Goal: Find specific page/section: Find specific page/section

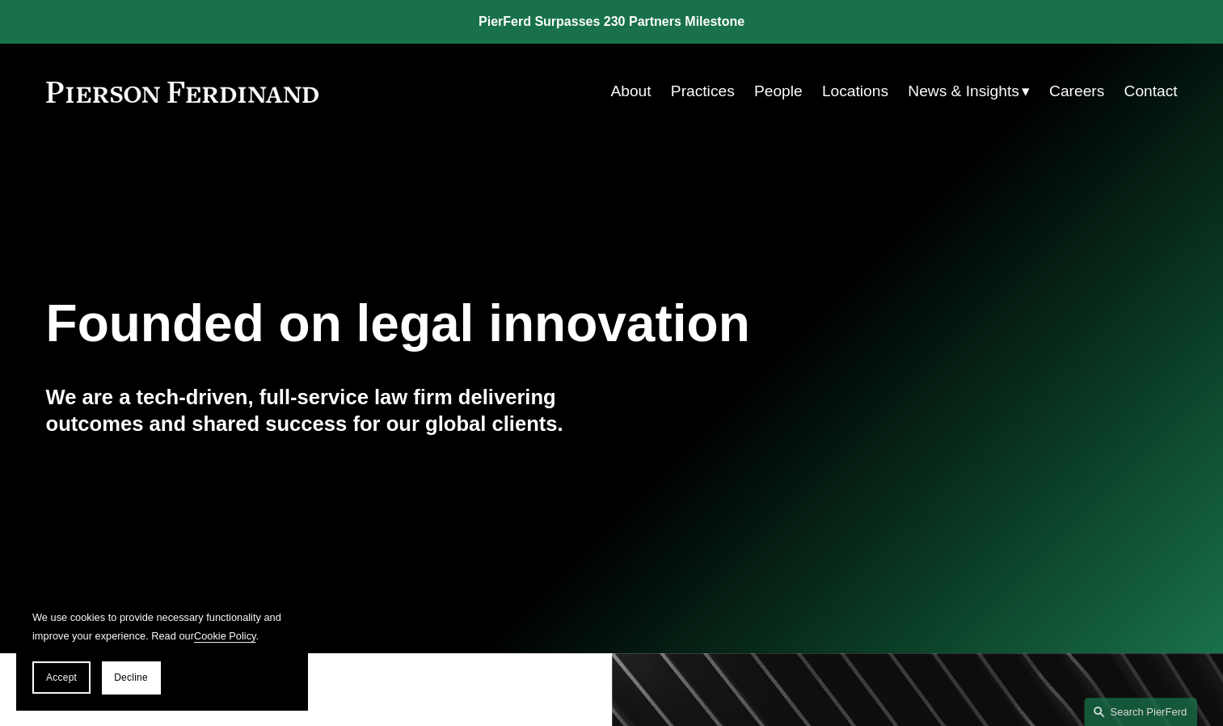
click at [779, 90] on link "People" at bounding box center [778, 91] width 49 height 31
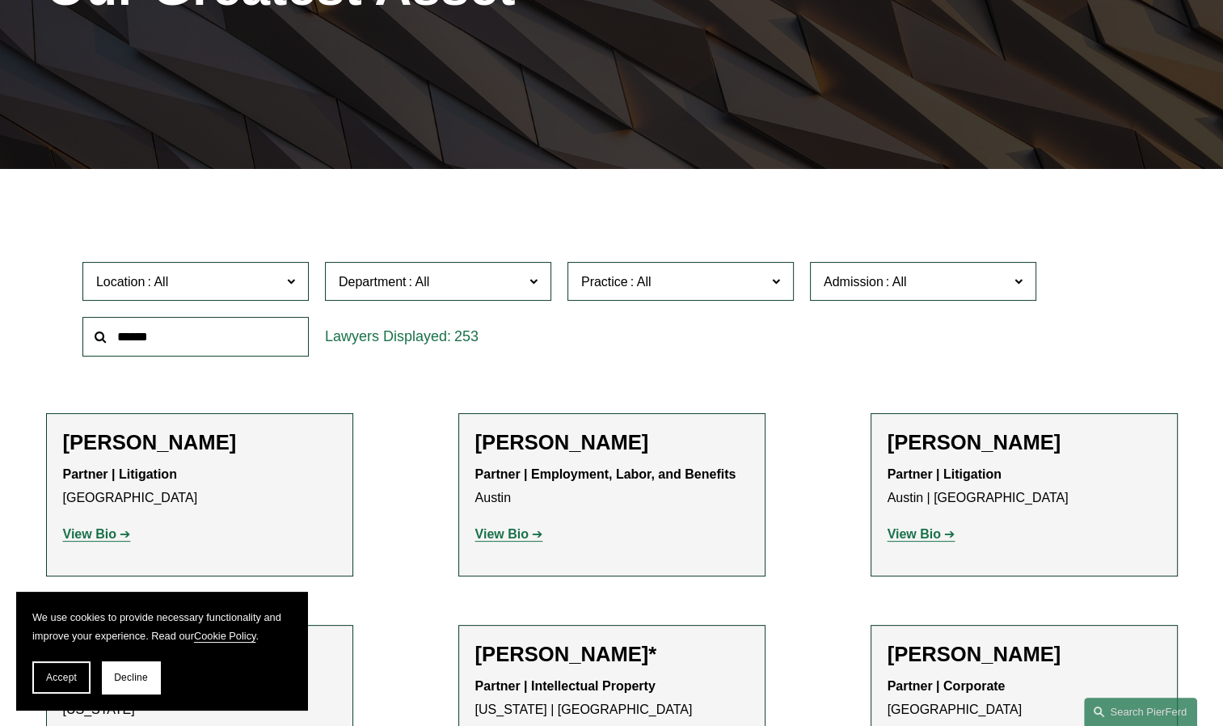
scroll to position [323, 0]
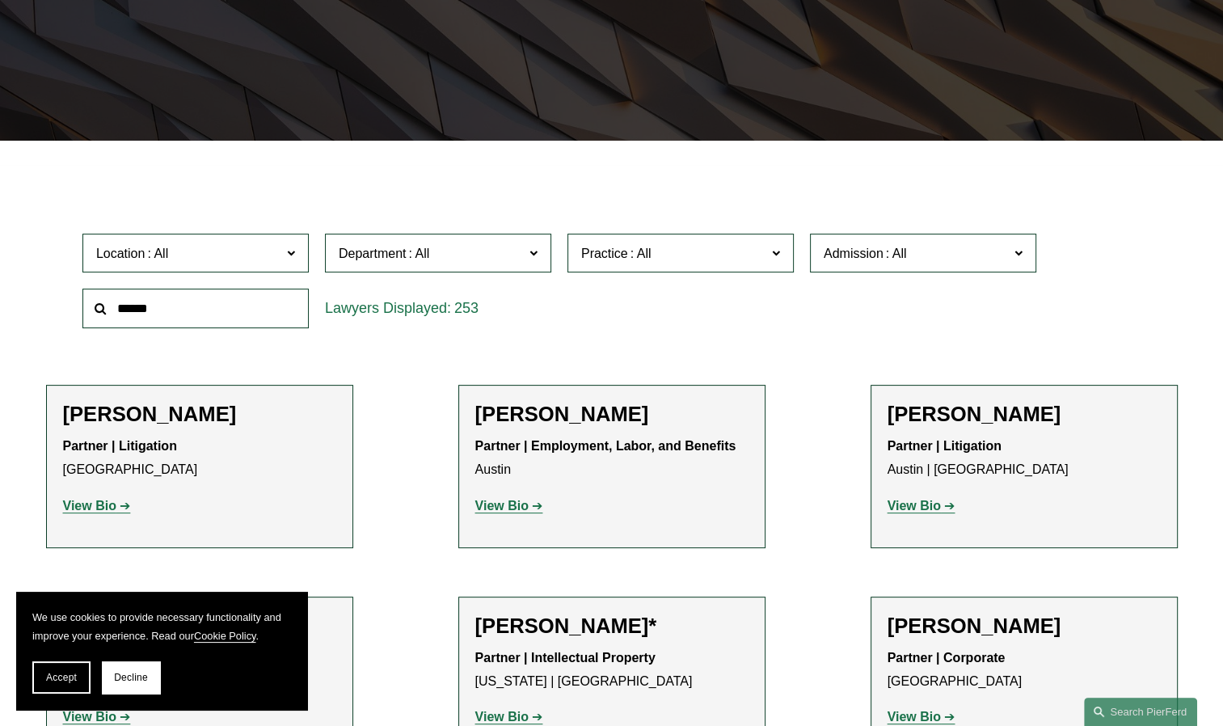
click at [222, 315] on input "text" at bounding box center [195, 309] width 226 height 40
type input "*******"
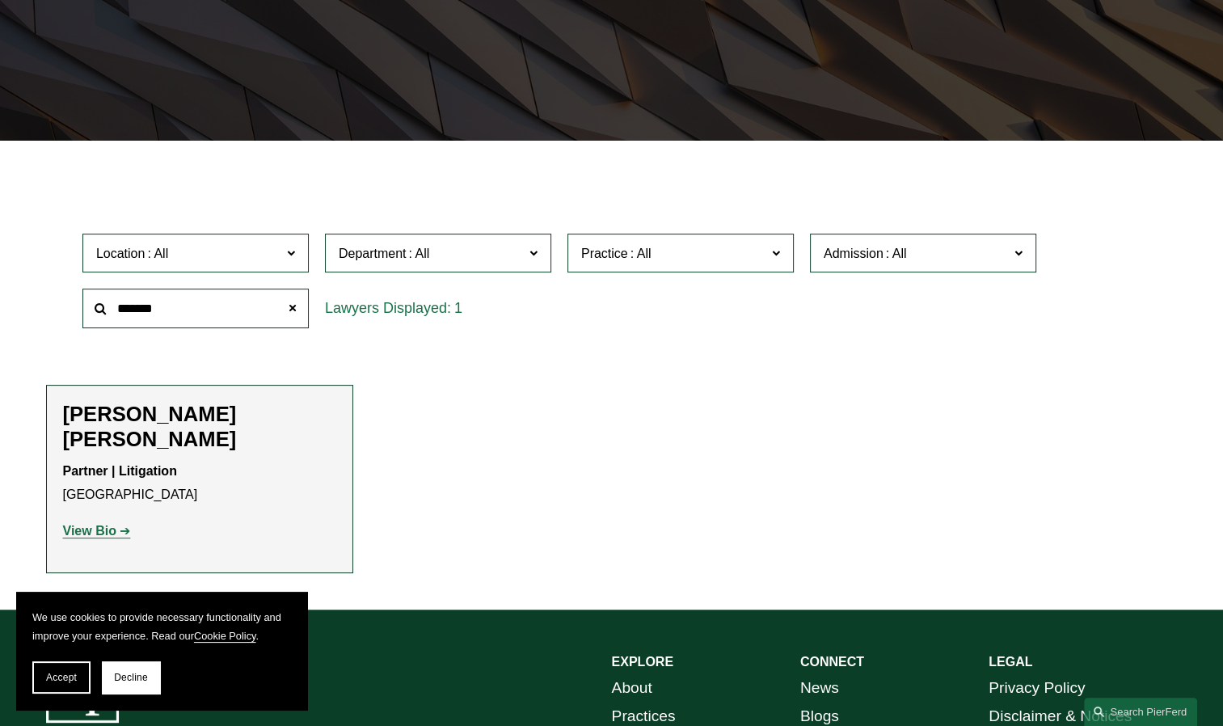
click at [95, 524] on strong "View Bio" at bounding box center [89, 531] width 53 height 14
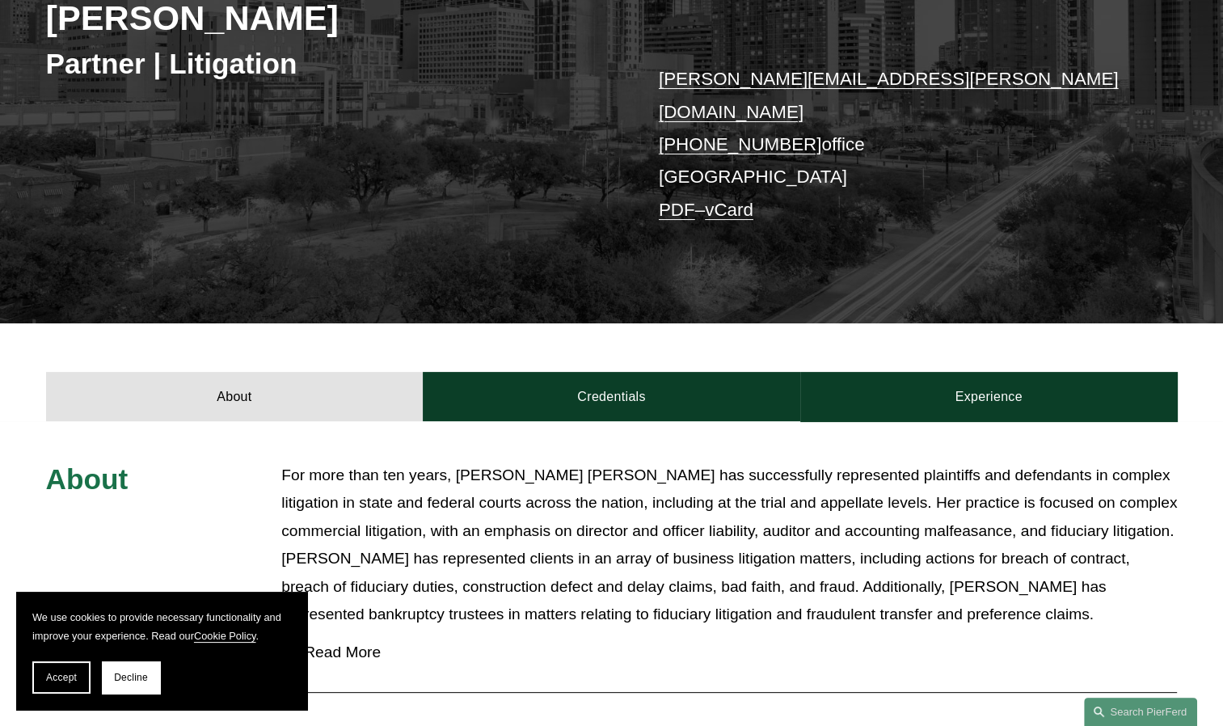
scroll to position [323, 0]
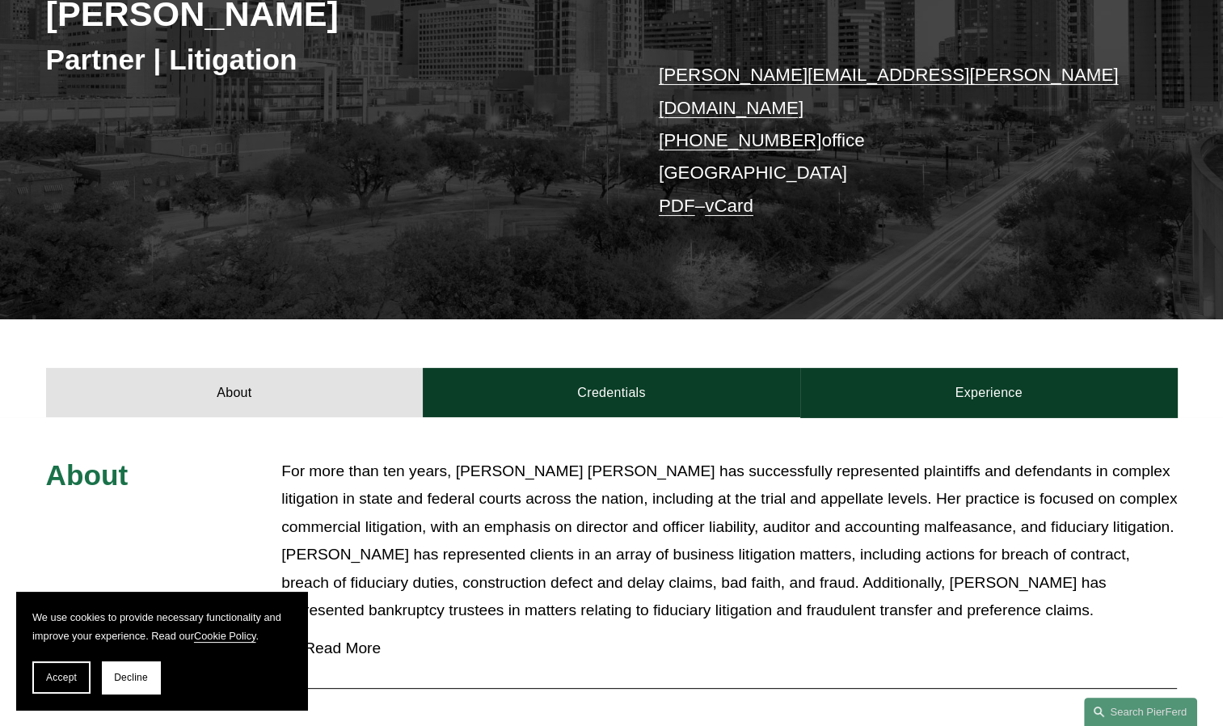
click at [639, 368] on link "Credentials" at bounding box center [612, 392] width 378 height 49
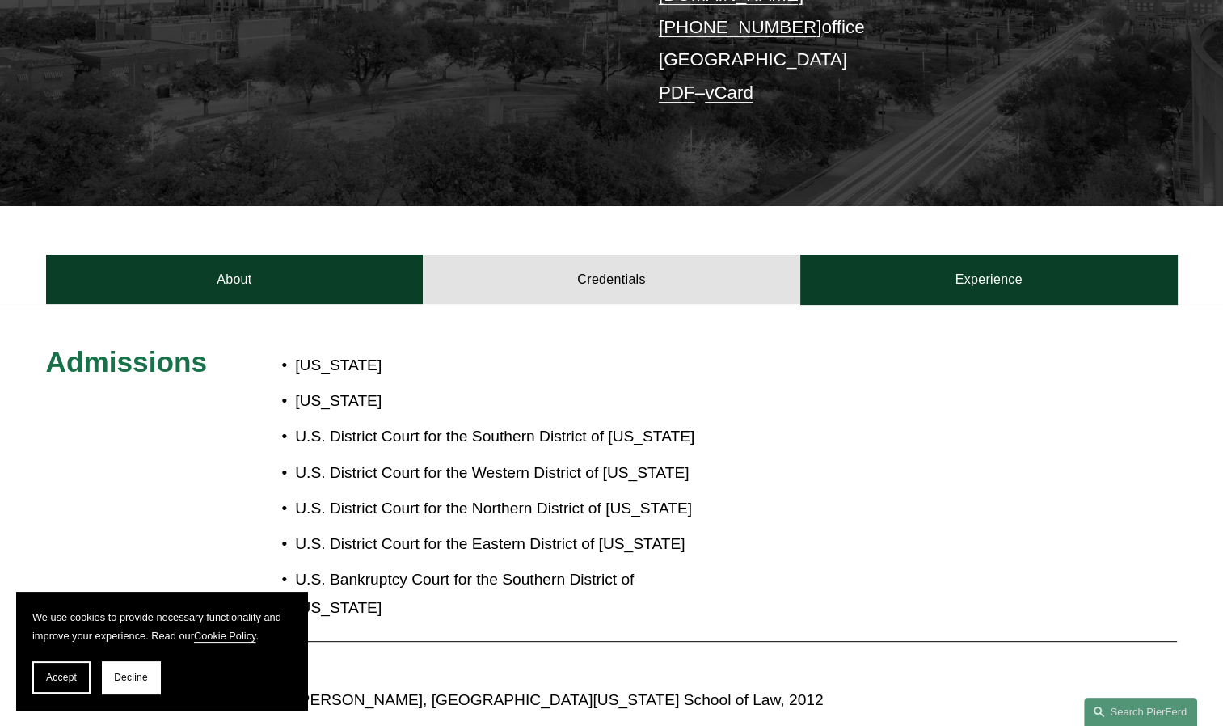
scroll to position [485, 0]
